Goal: Navigation & Orientation: Understand site structure

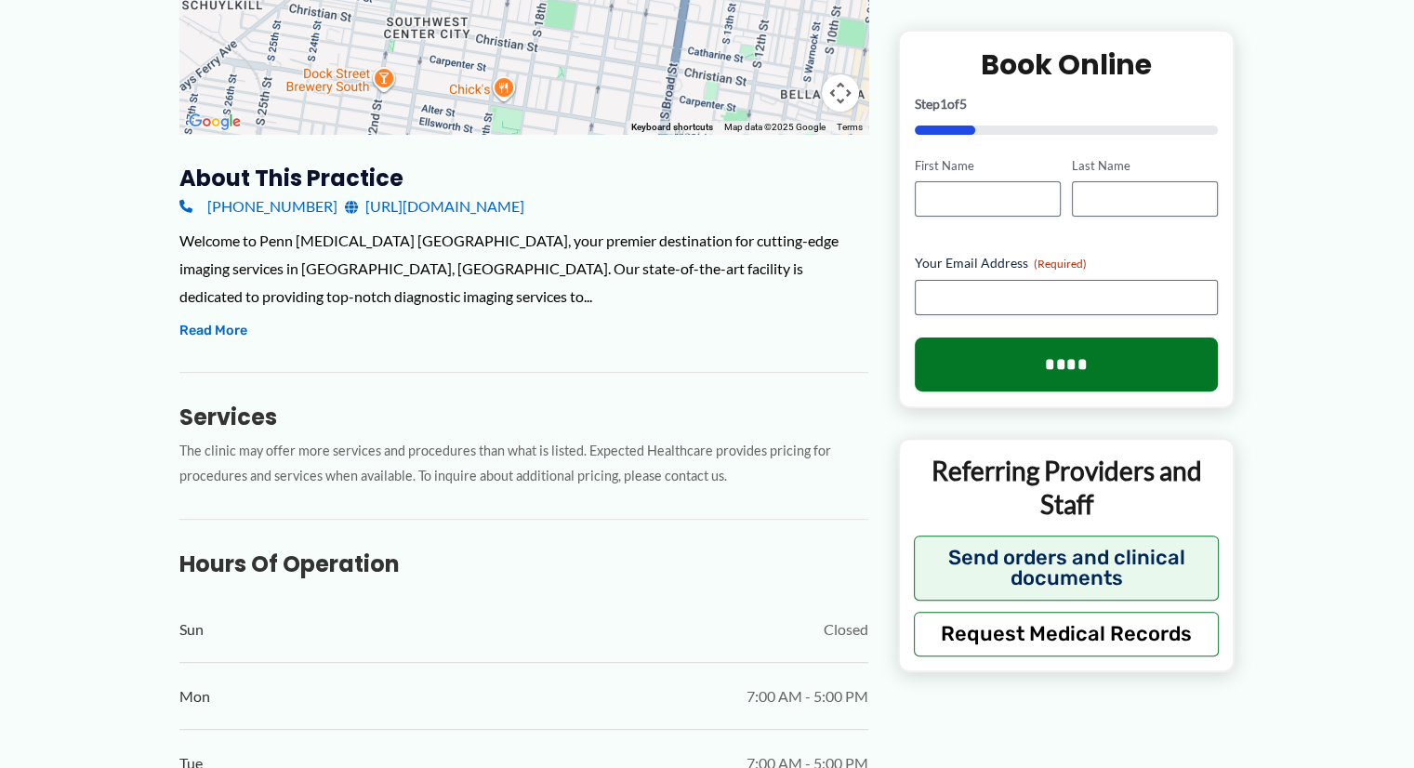
scroll to position [509, 0]
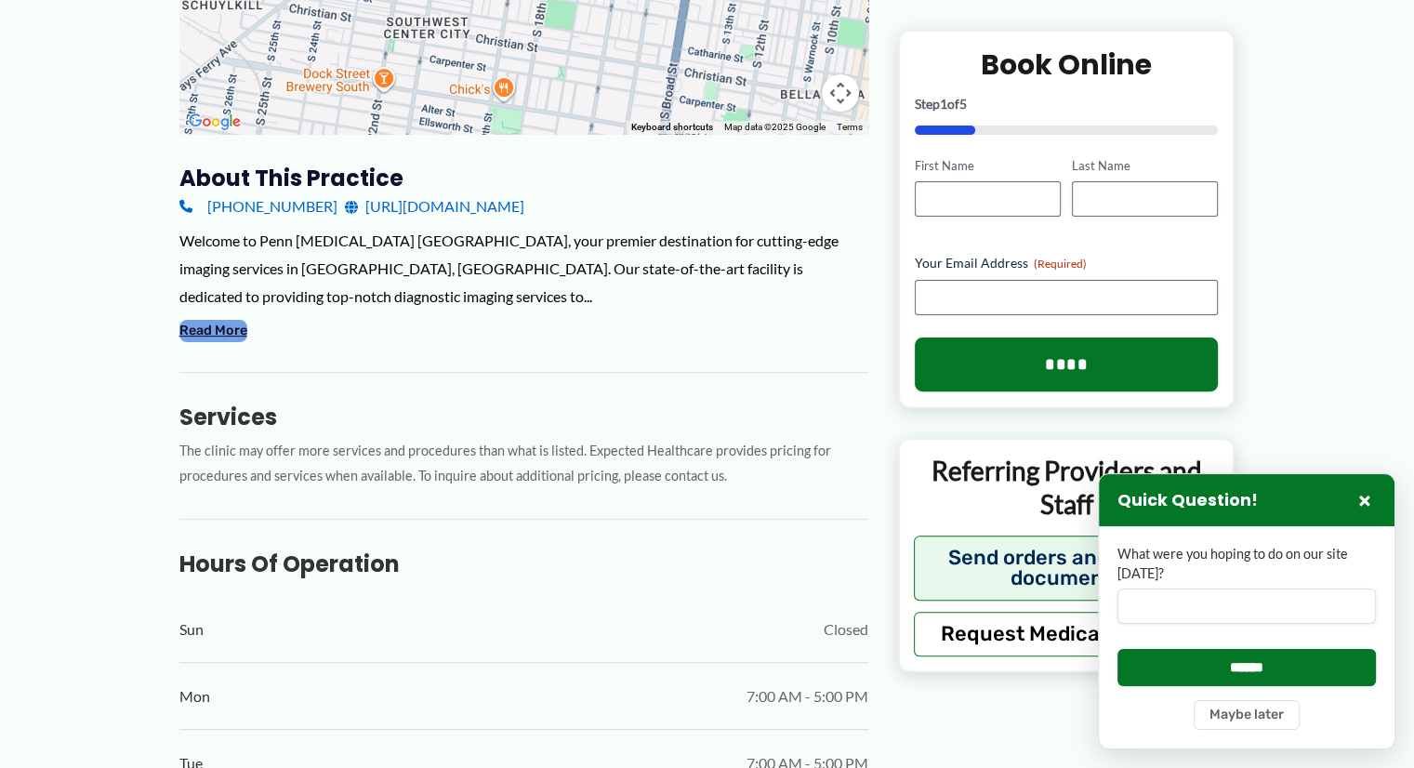
click at [208, 339] on button "Read More" at bounding box center [213, 331] width 68 height 22
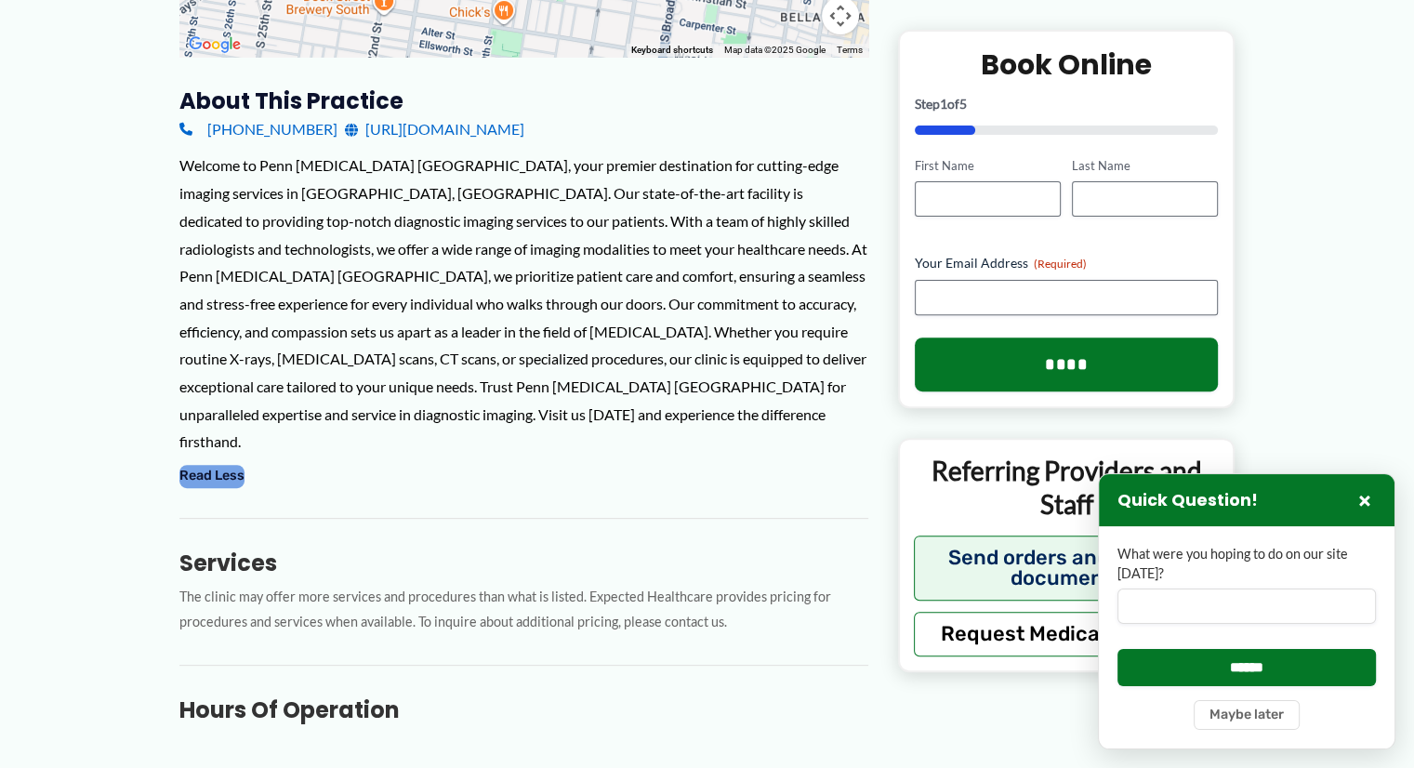
scroll to position [0, 0]
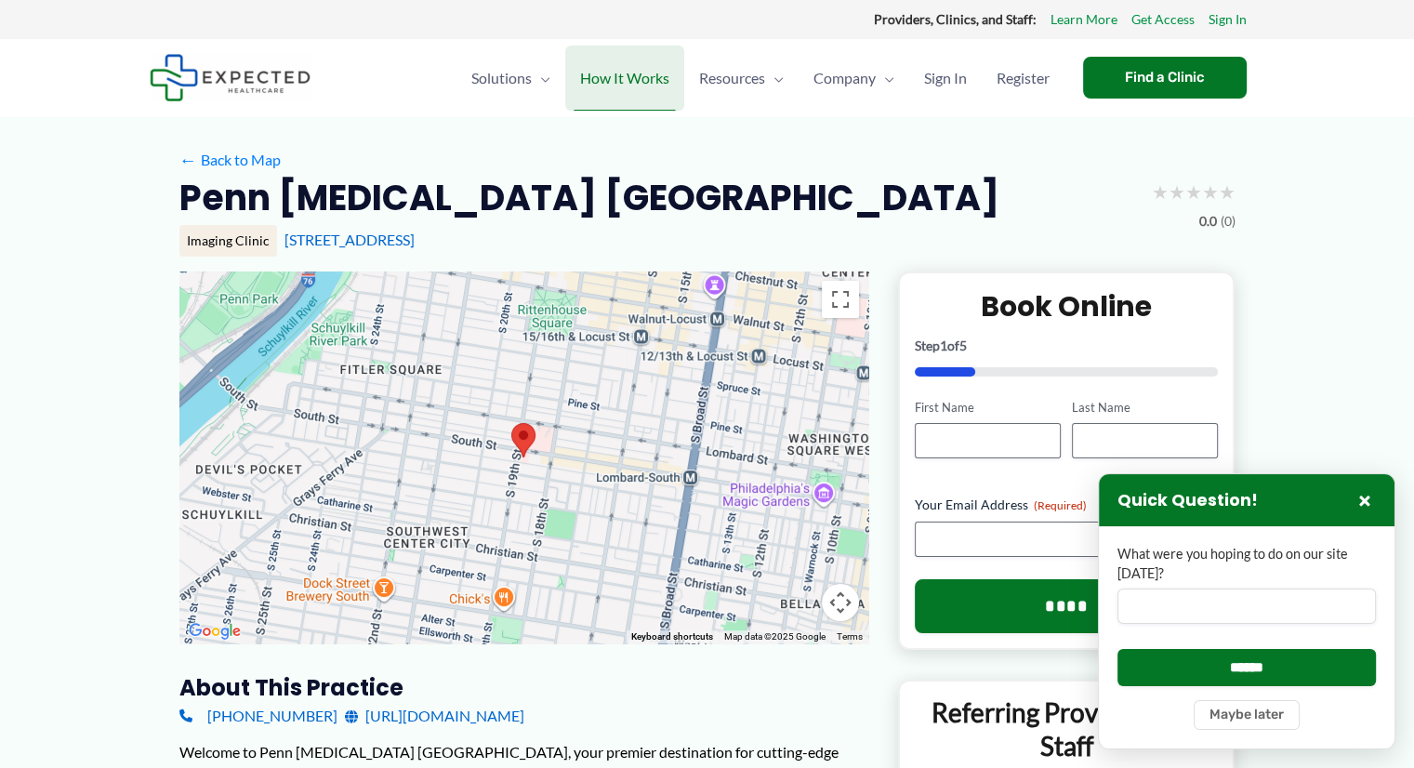
click at [658, 89] on span "How It Works" at bounding box center [624, 78] width 89 height 65
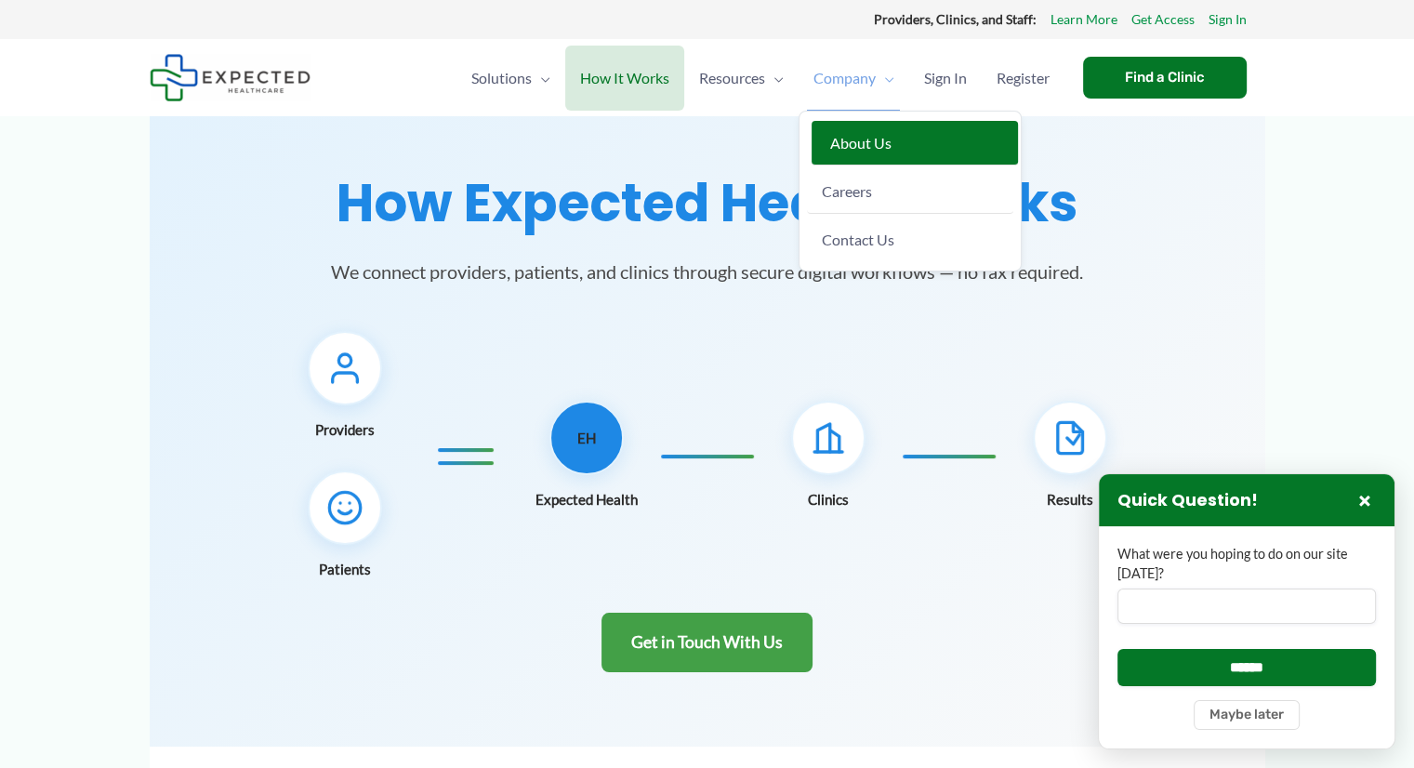
click at [852, 131] on link "About Us" at bounding box center [914, 143] width 206 height 45
